Goal: Task Accomplishment & Management: Manage account settings

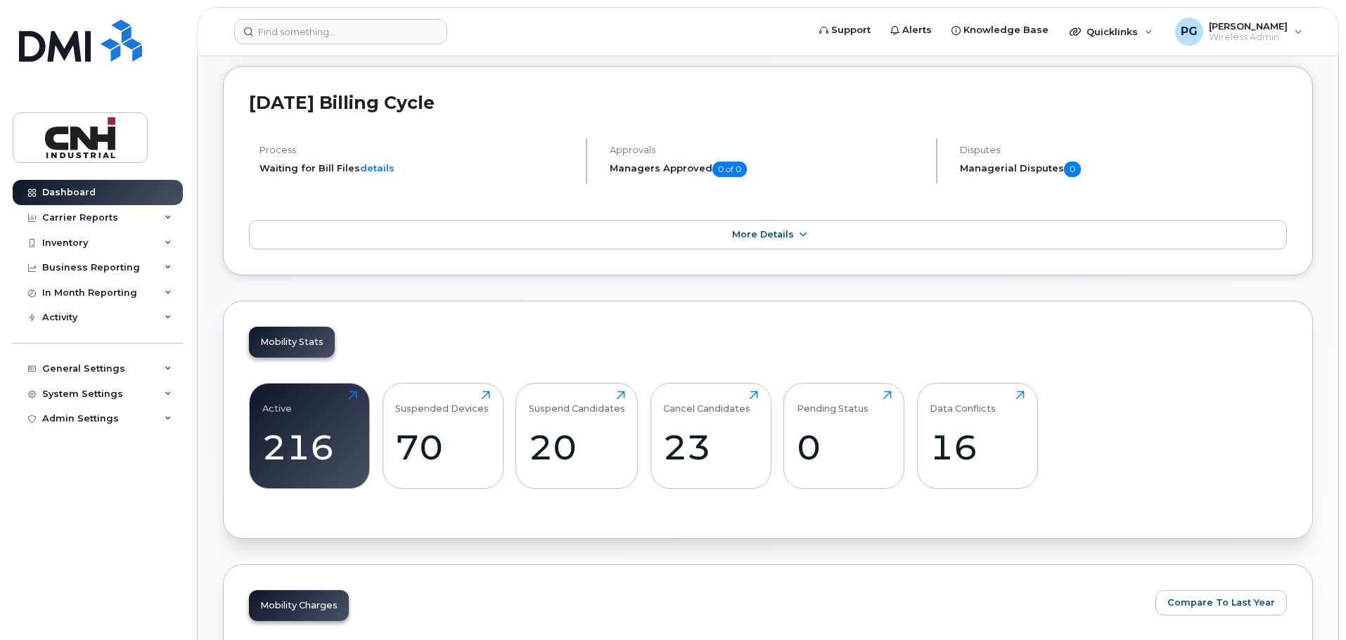
scroll to position [211, 0]
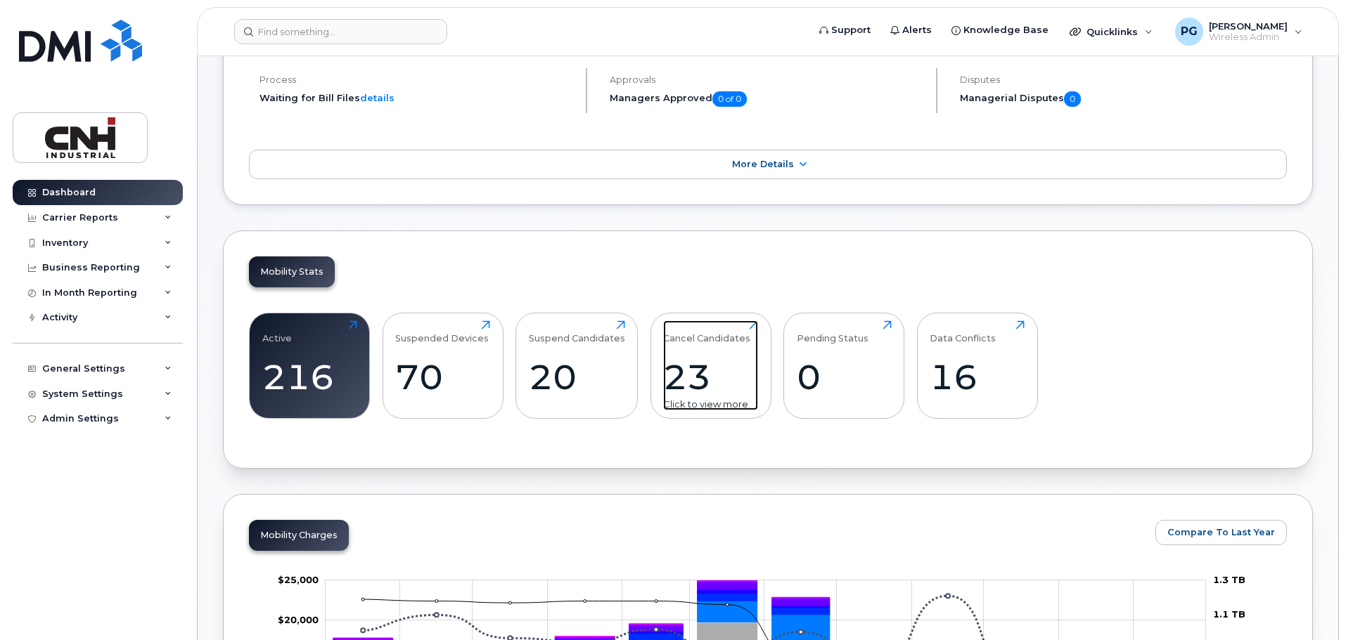
click at [699, 372] on div "23" at bounding box center [710, 376] width 95 height 41
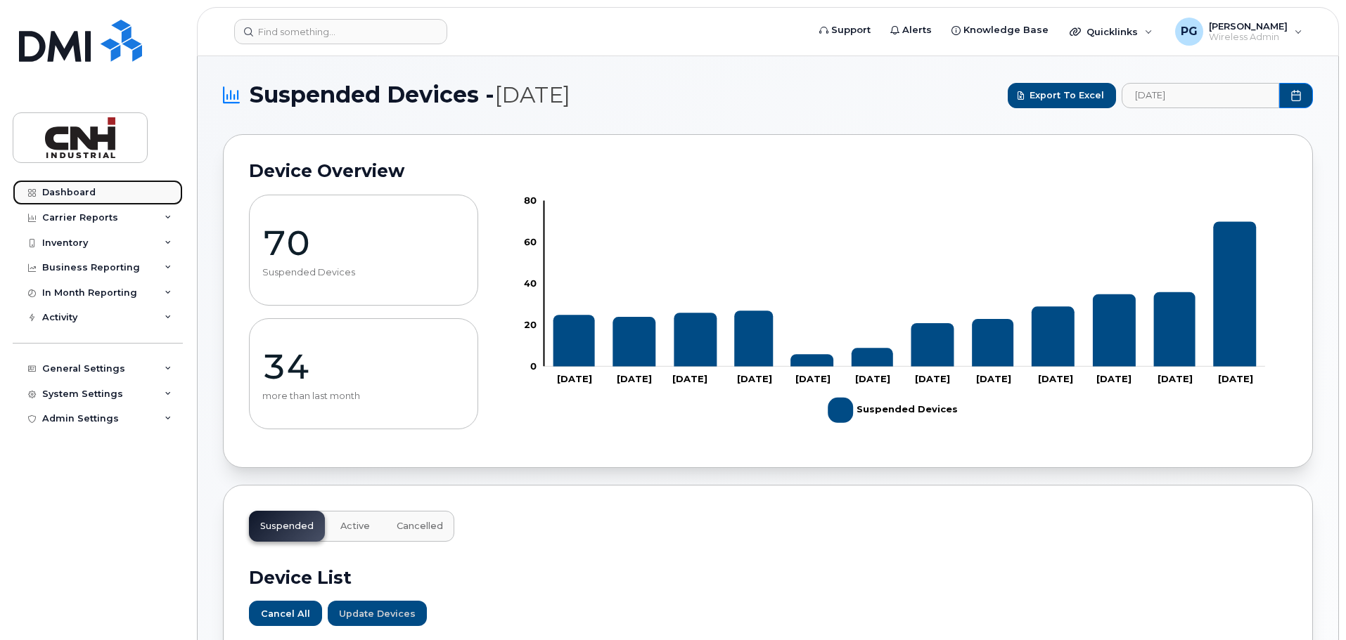
click at [92, 194] on div "Dashboard" at bounding box center [68, 192] width 53 height 11
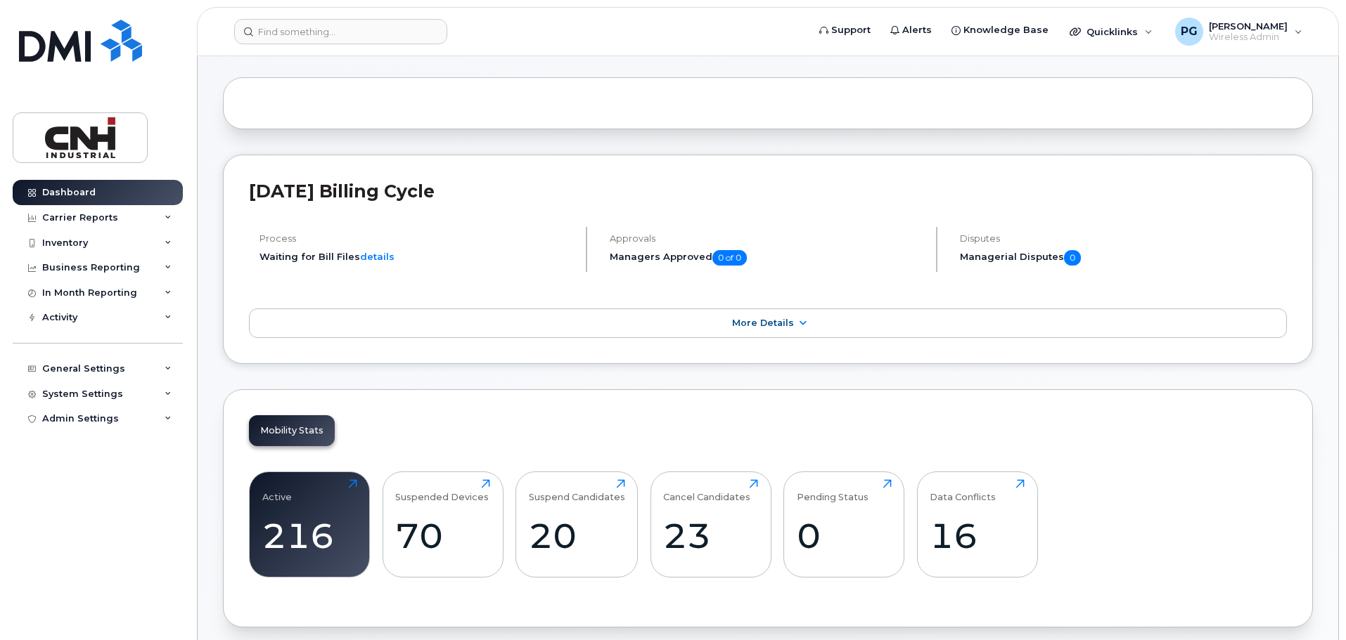
scroll to position [141, 0]
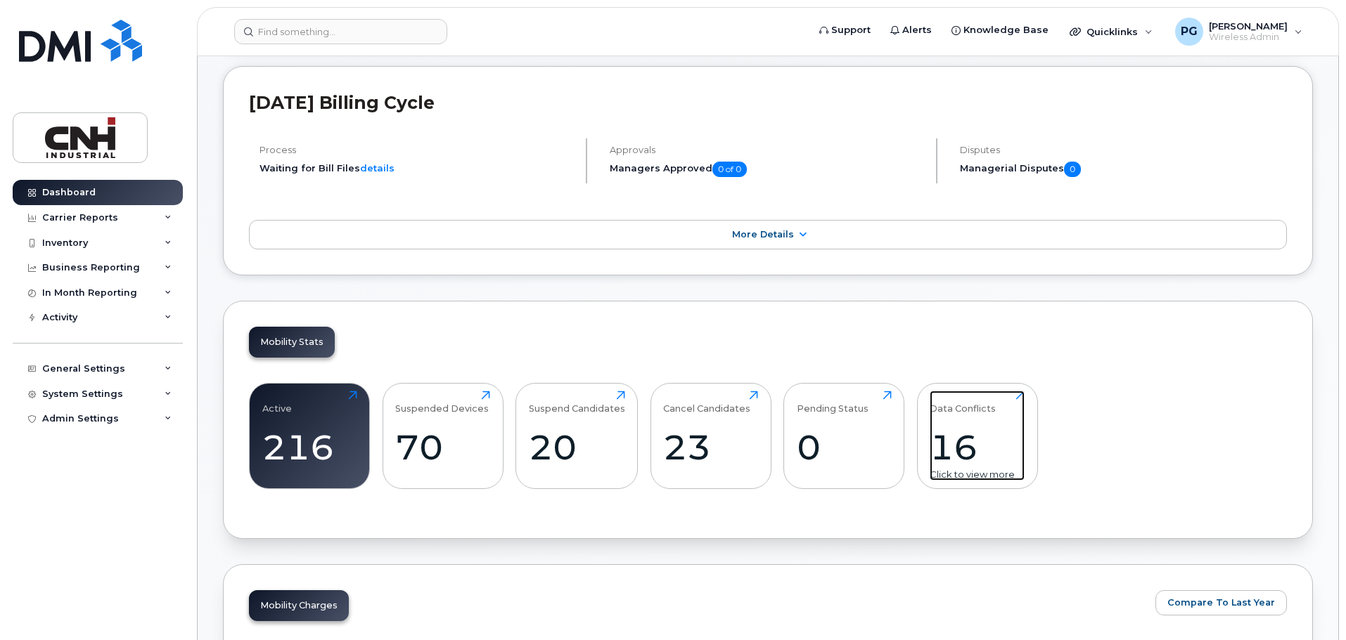
click at [976, 455] on div "16" at bounding box center [976, 447] width 95 height 41
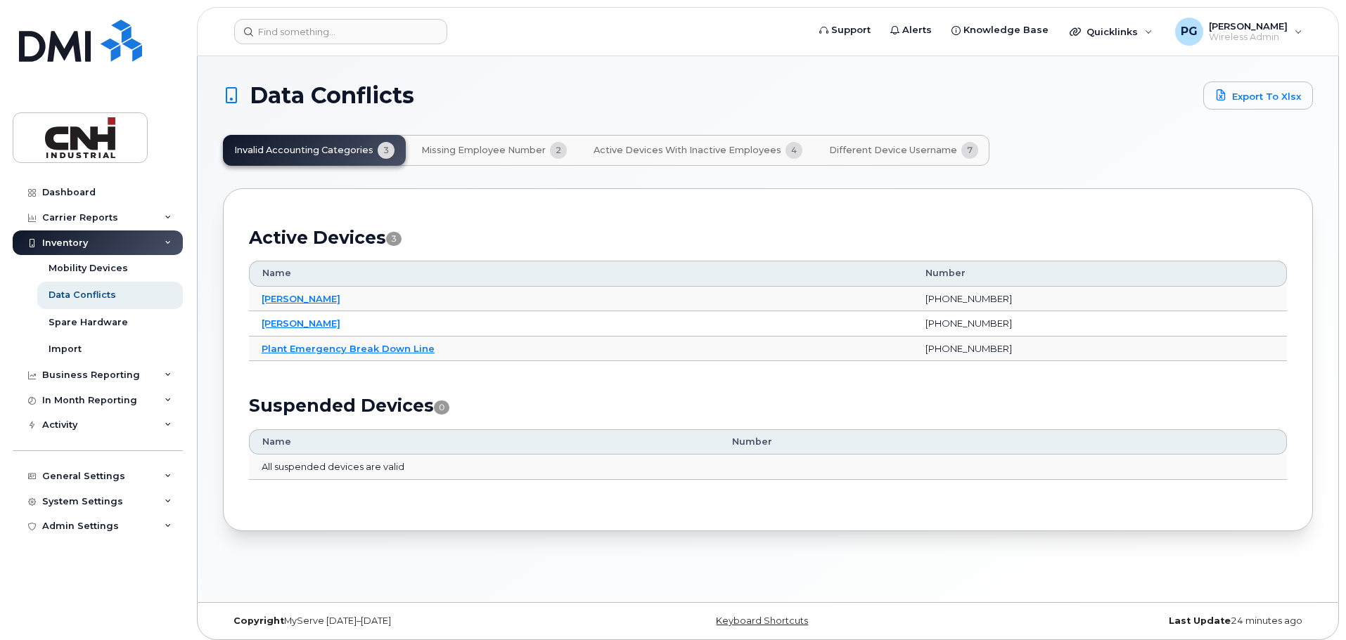
click at [495, 150] on span "Missing Employee Number" at bounding box center [483, 150] width 124 height 11
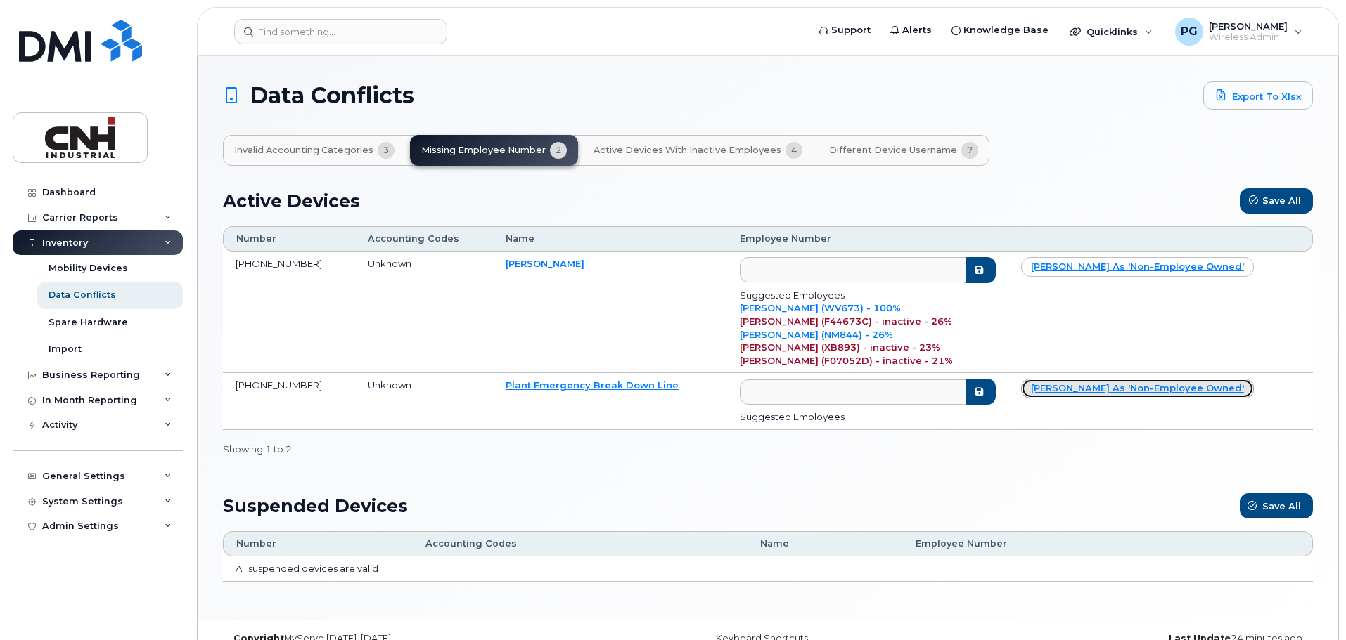
click at [1132, 387] on link "Mark as 'non-employee owned'" at bounding box center [1137, 389] width 233 height 20
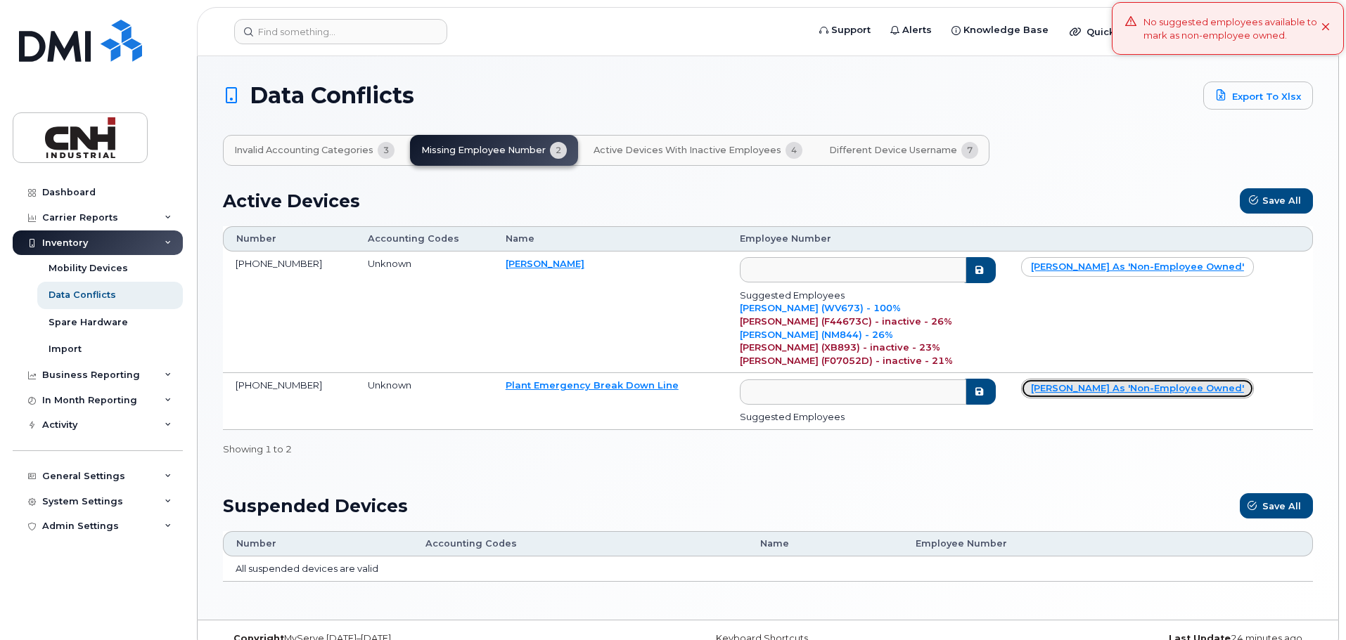
click at [1096, 390] on link "Mark as 'non-employee owned'" at bounding box center [1137, 389] width 233 height 20
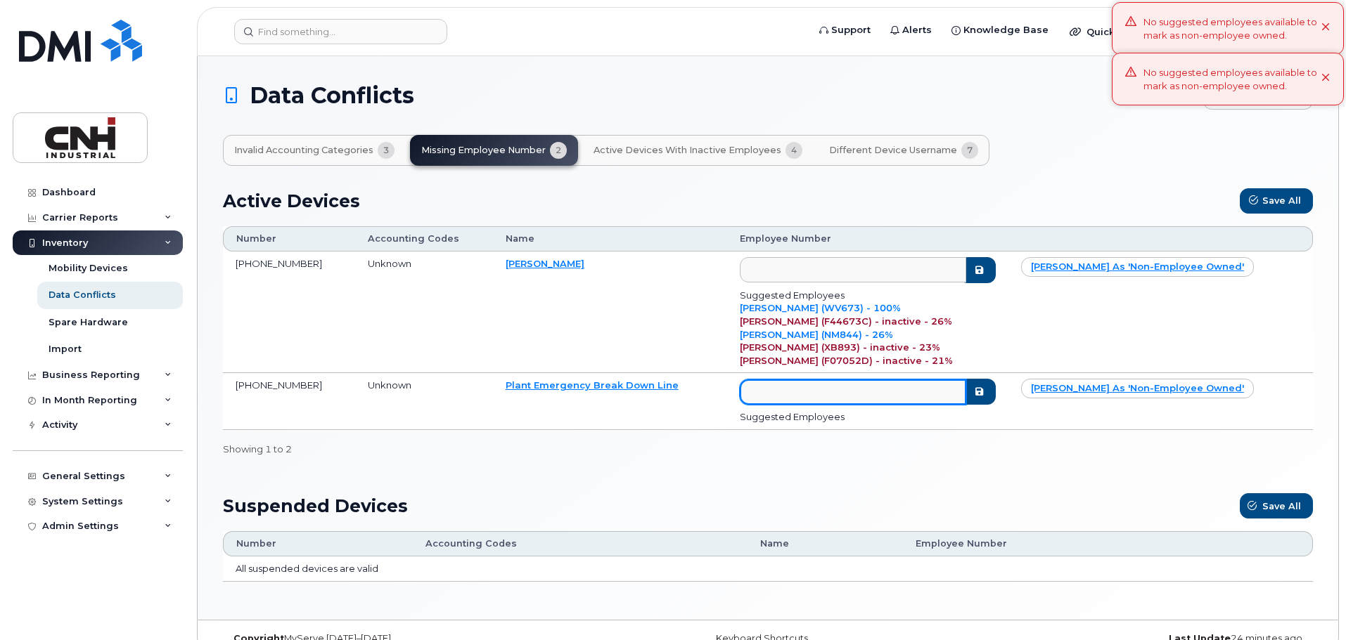
click at [935, 387] on input "text" at bounding box center [853, 392] width 226 height 25
type input "Non-Employee Owned"
click at [985, 395] on icon "submit" at bounding box center [979, 391] width 11 height 9
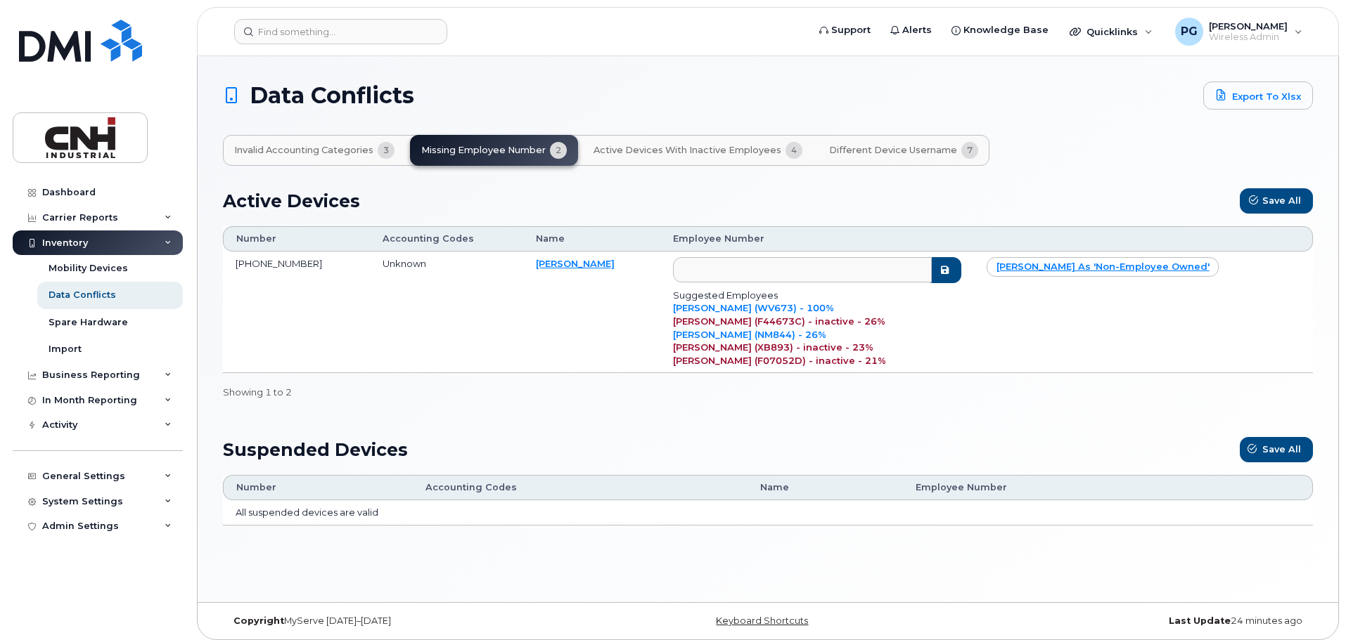
click at [641, 154] on span "Active Devices with Inactive Employees" at bounding box center [687, 150] width 188 height 11
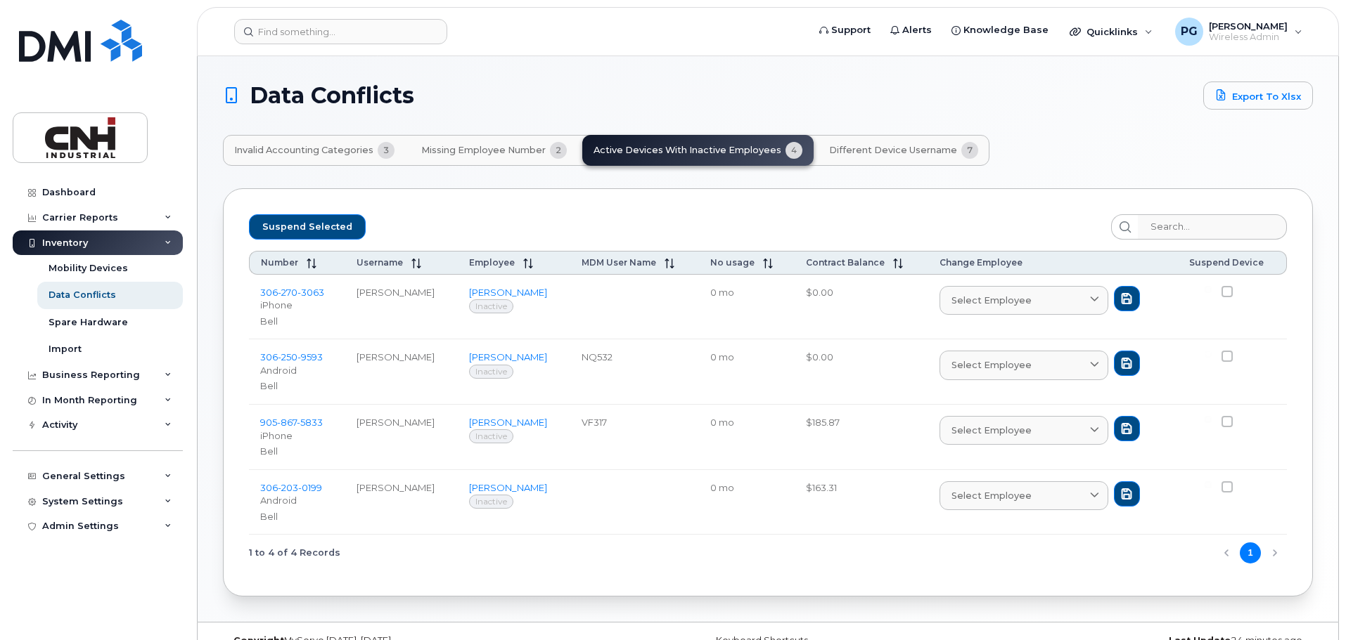
click at [882, 155] on span "Different Device Username" at bounding box center [893, 150] width 128 height 11
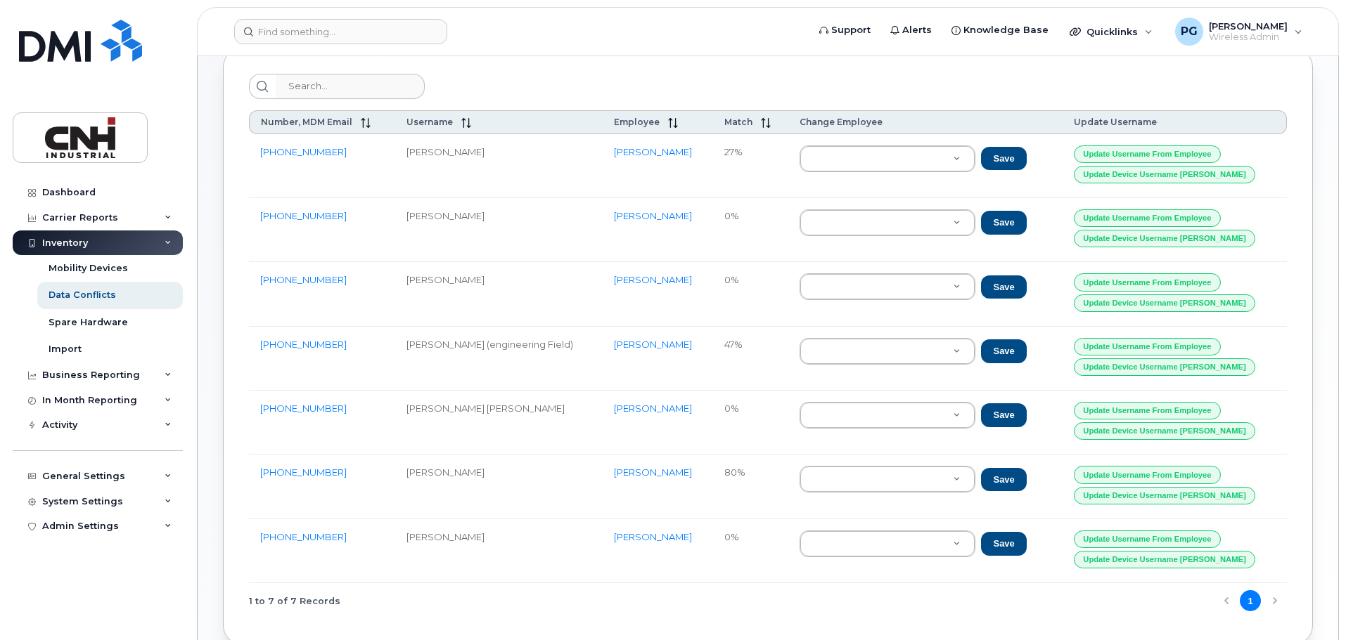
scroll to position [216, 0]
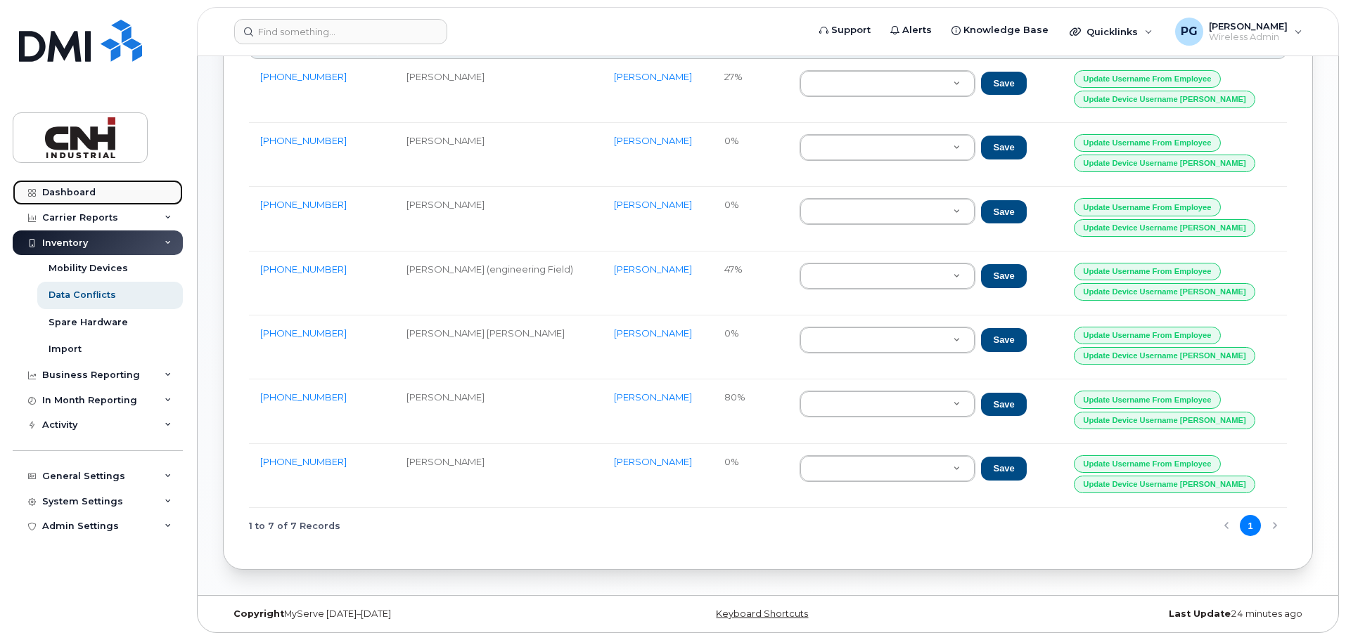
click at [103, 188] on link "Dashboard" at bounding box center [98, 192] width 170 height 25
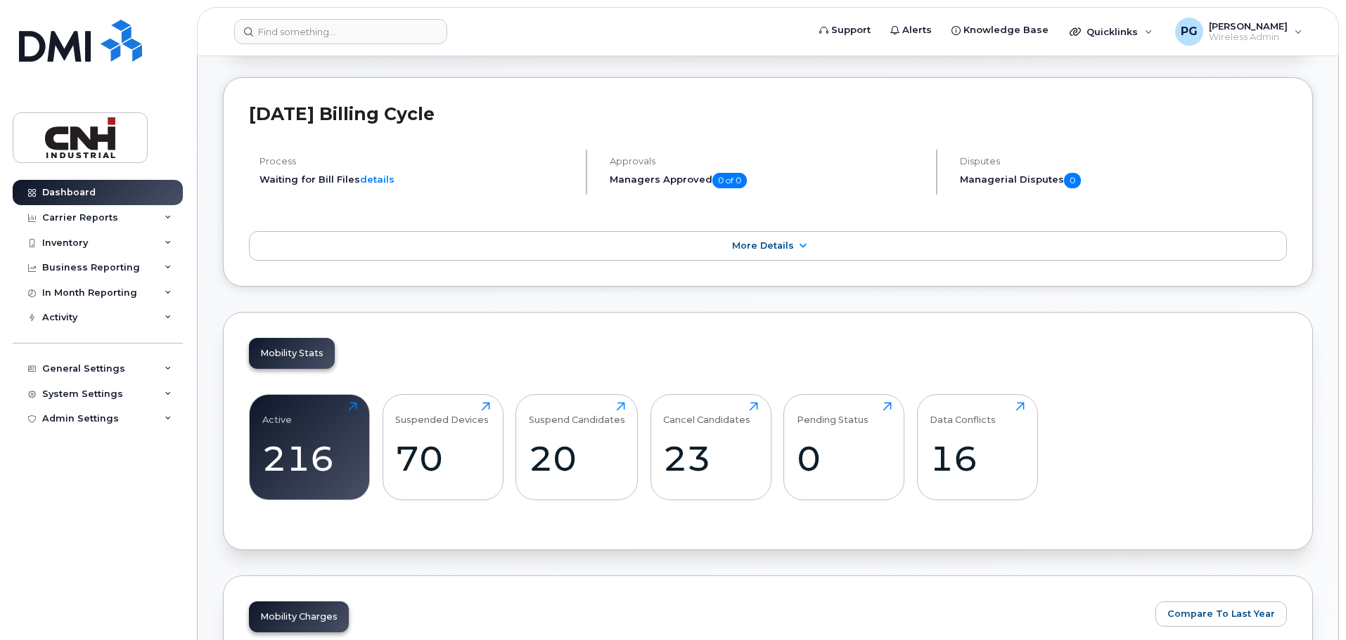
scroll to position [141, 0]
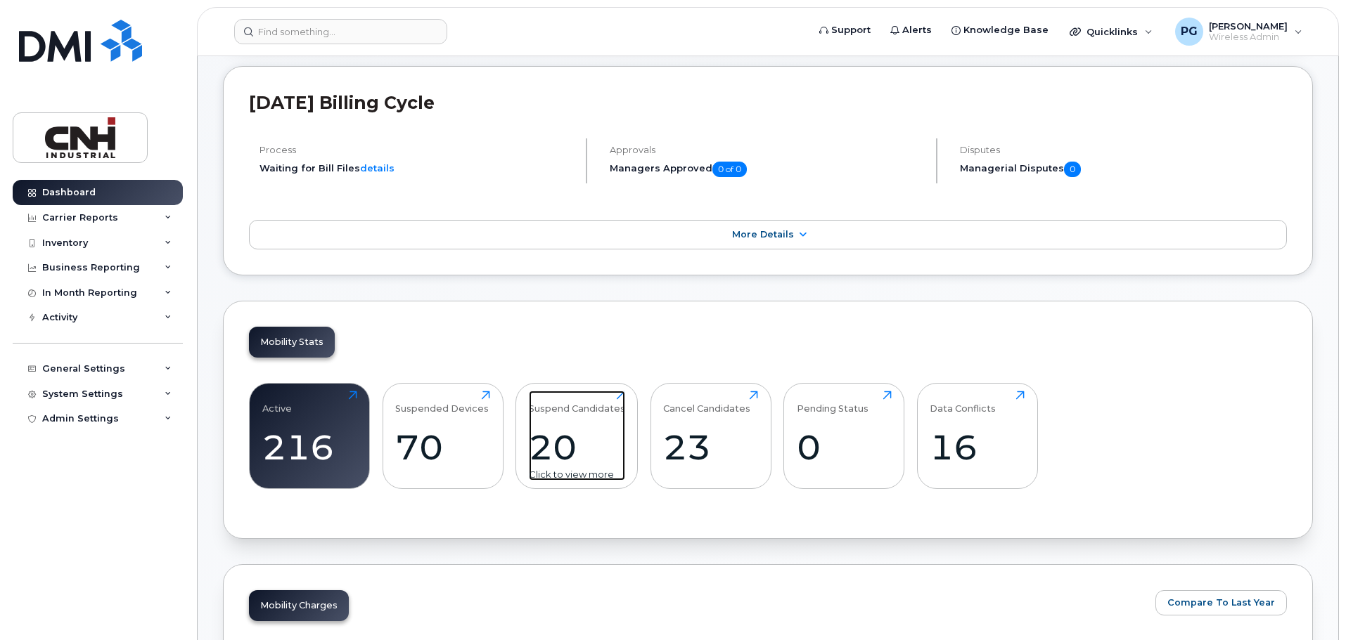
click at [587, 456] on div "20" at bounding box center [577, 447] width 96 height 41
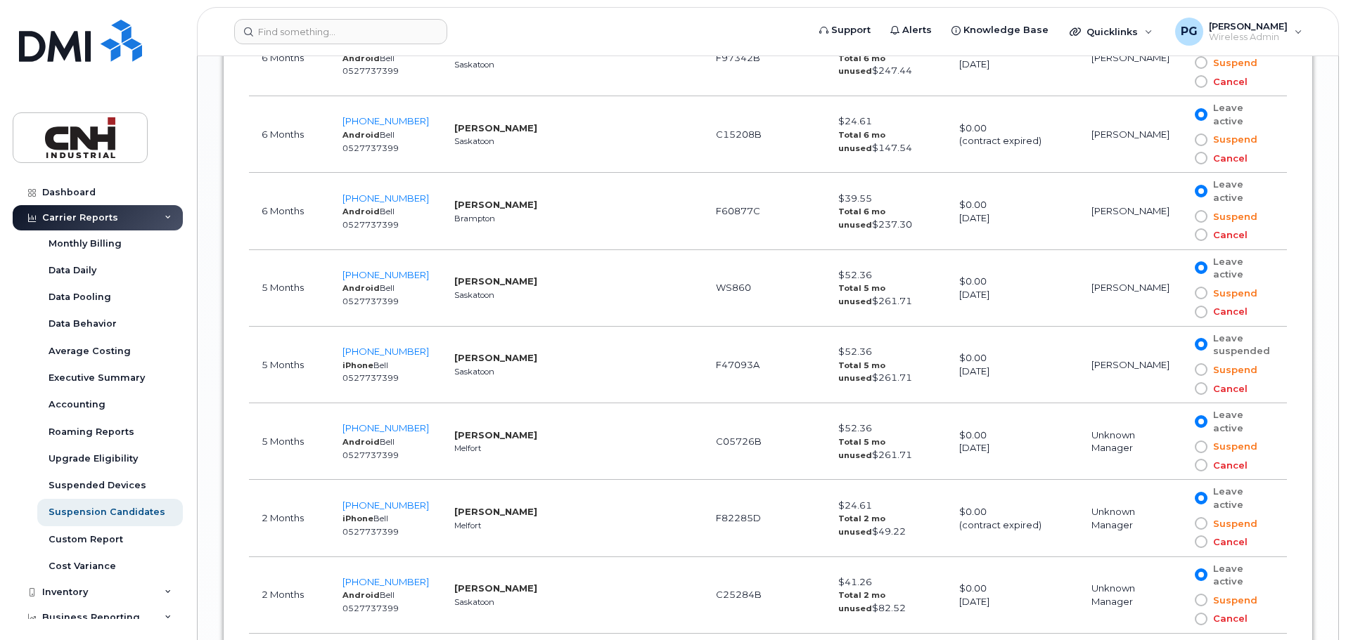
scroll to position [1687, 0]
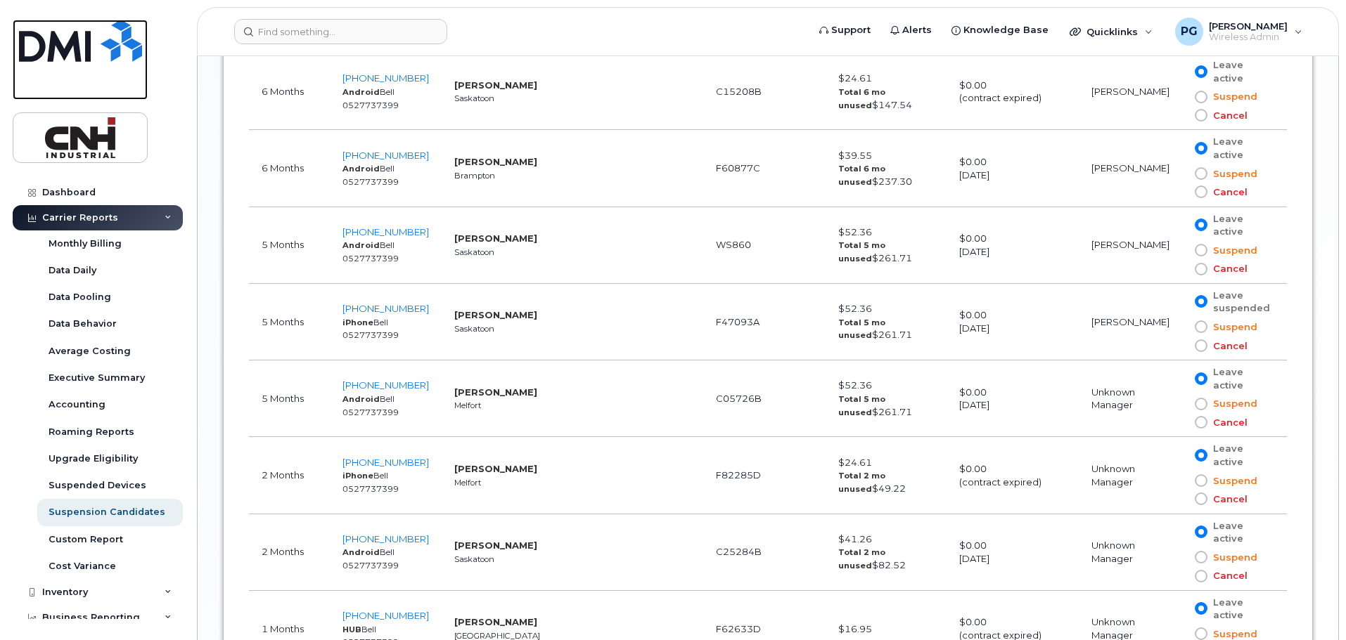
drag, startPoint x: 70, startPoint y: 38, endPoint x: 145, endPoint y: 51, distance: 76.4
click at [70, 38] on img at bounding box center [80, 41] width 123 height 42
